Goal: Information Seeking & Learning: Learn about a topic

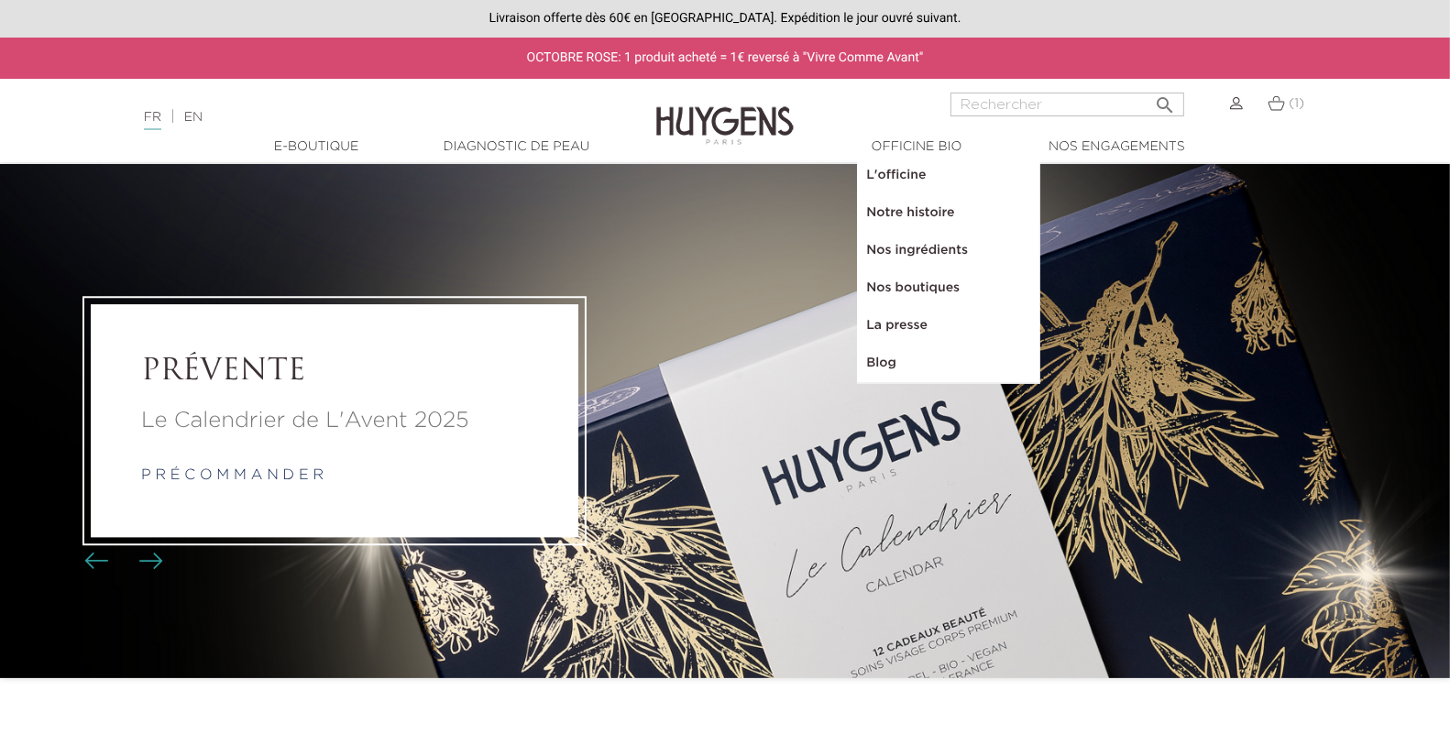
click at [879, 363] on link "Blog" at bounding box center [948, 364] width 183 height 38
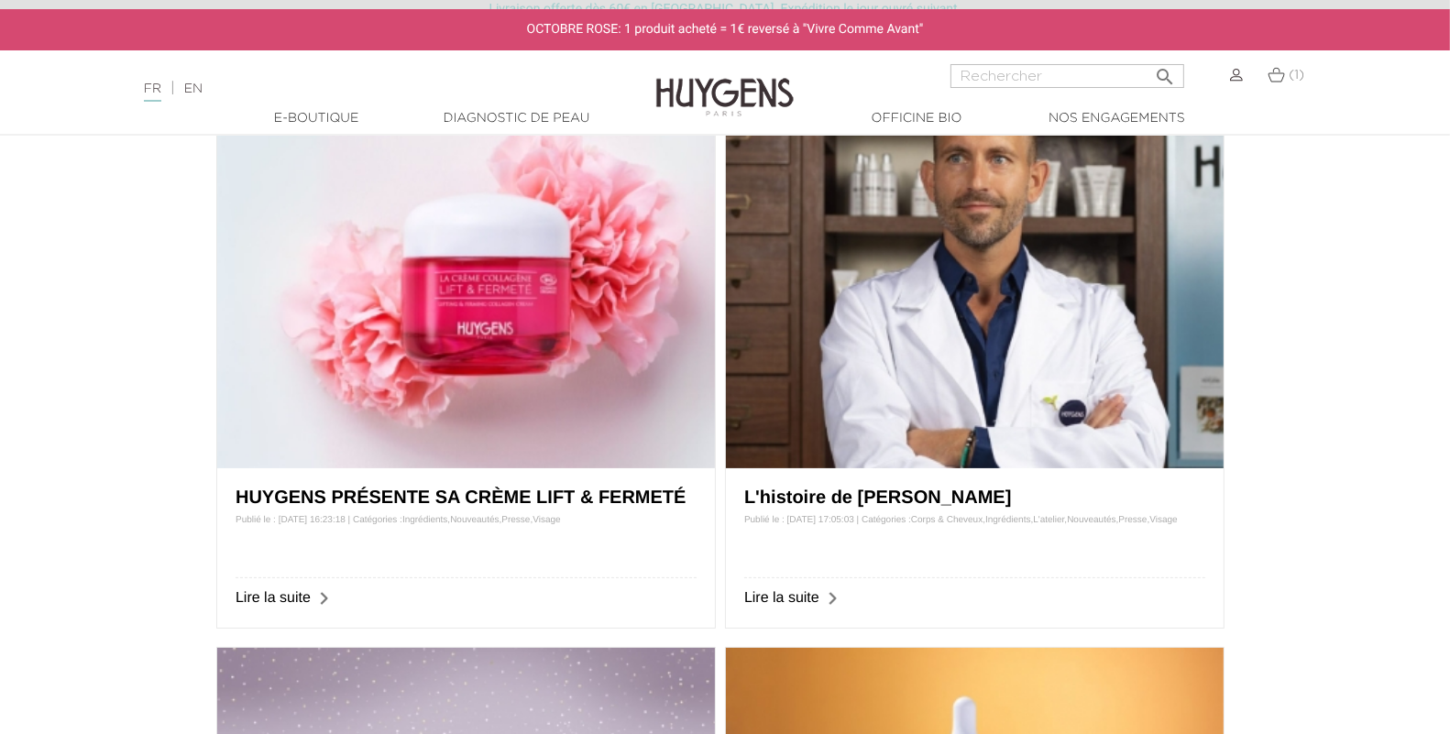
scroll to position [209, 0]
